Goal: Find specific page/section: Find specific page/section

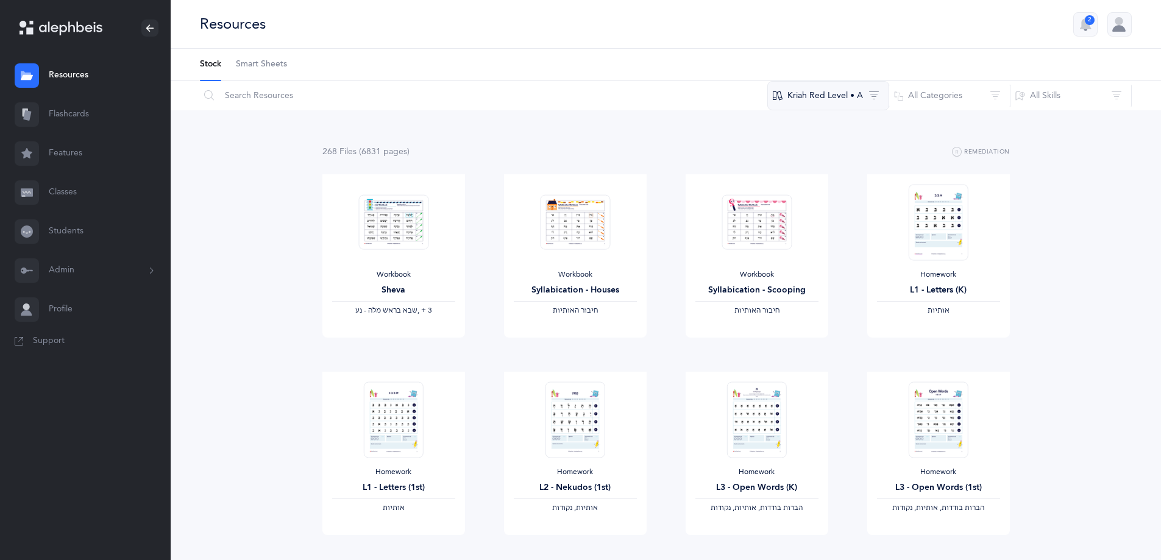
click at [805, 94] on button "Kriah Red Level • A" at bounding box center [828, 95] width 122 height 29
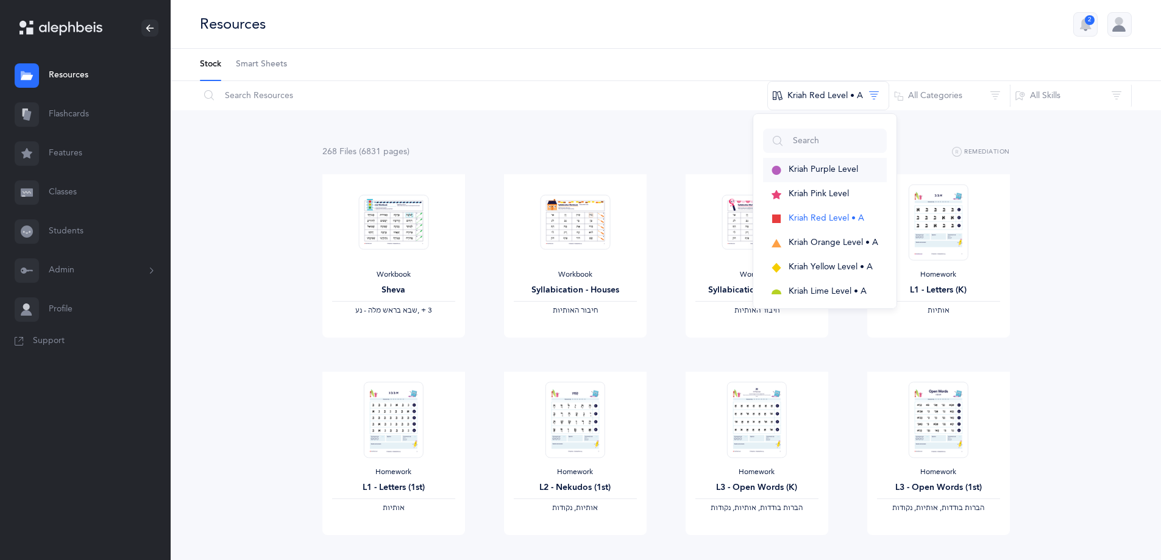
click at [813, 168] on span "Kriah Purple Level" at bounding box center [823, 170] width 69 height 10
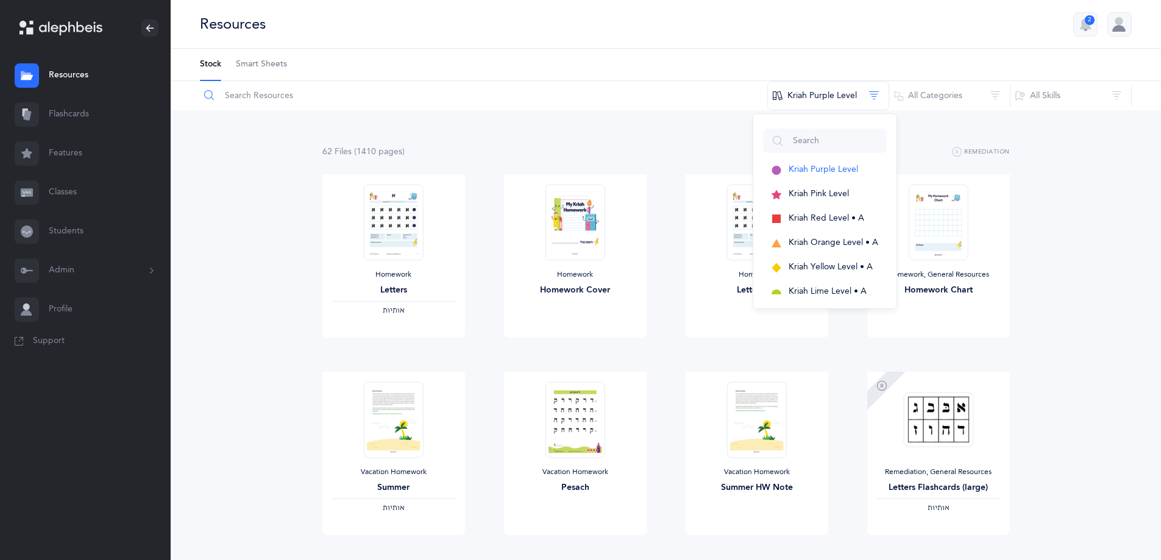
click at [269, 95] on input "text" at bounding box center [483, 95] width 569 height 29
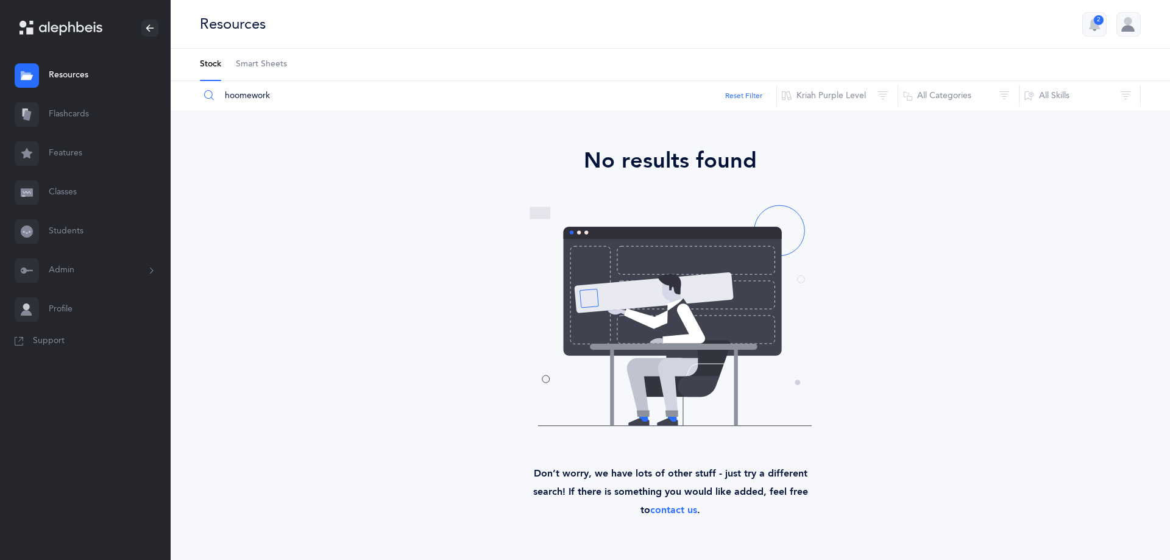
click at [236, 94] on input "hoomework" at bounding box center [488, 95] width 578 height 29
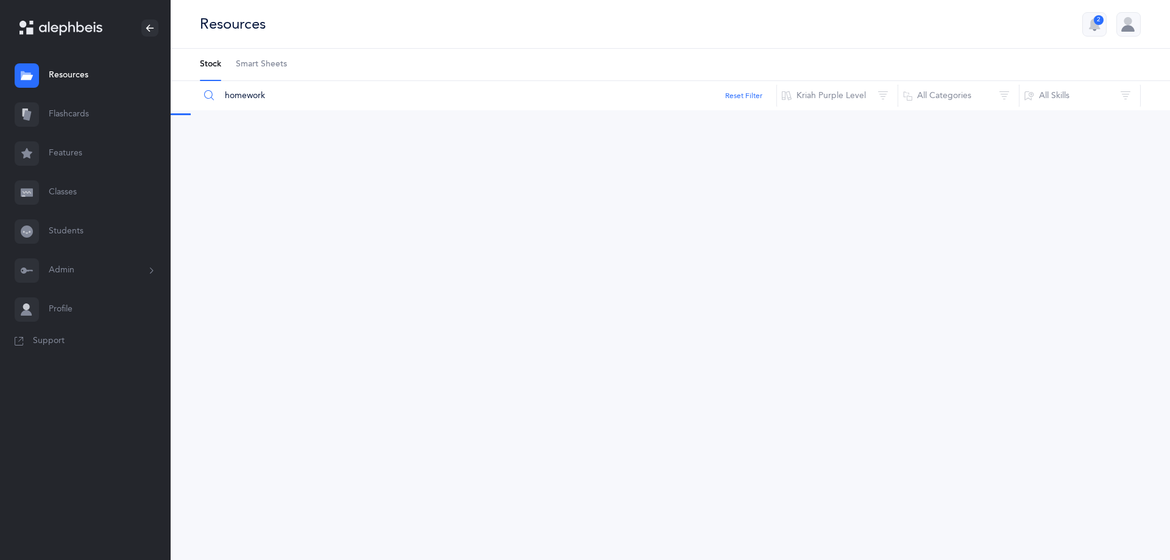
click at [317, 93] on input "homework" at bounding box center [488, 95] width 578 height 29
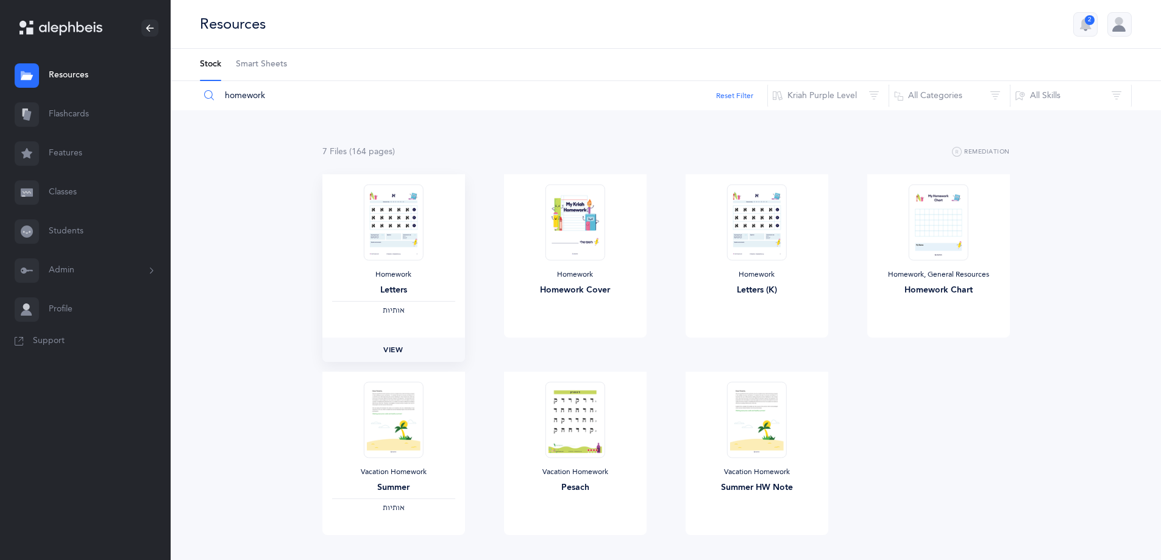
type input "homework"
click at [401, 346] on span "View" at bounding box center [393, 349] width 20 height 11
